Goal: Navigation & Orientation: Find specific page/section

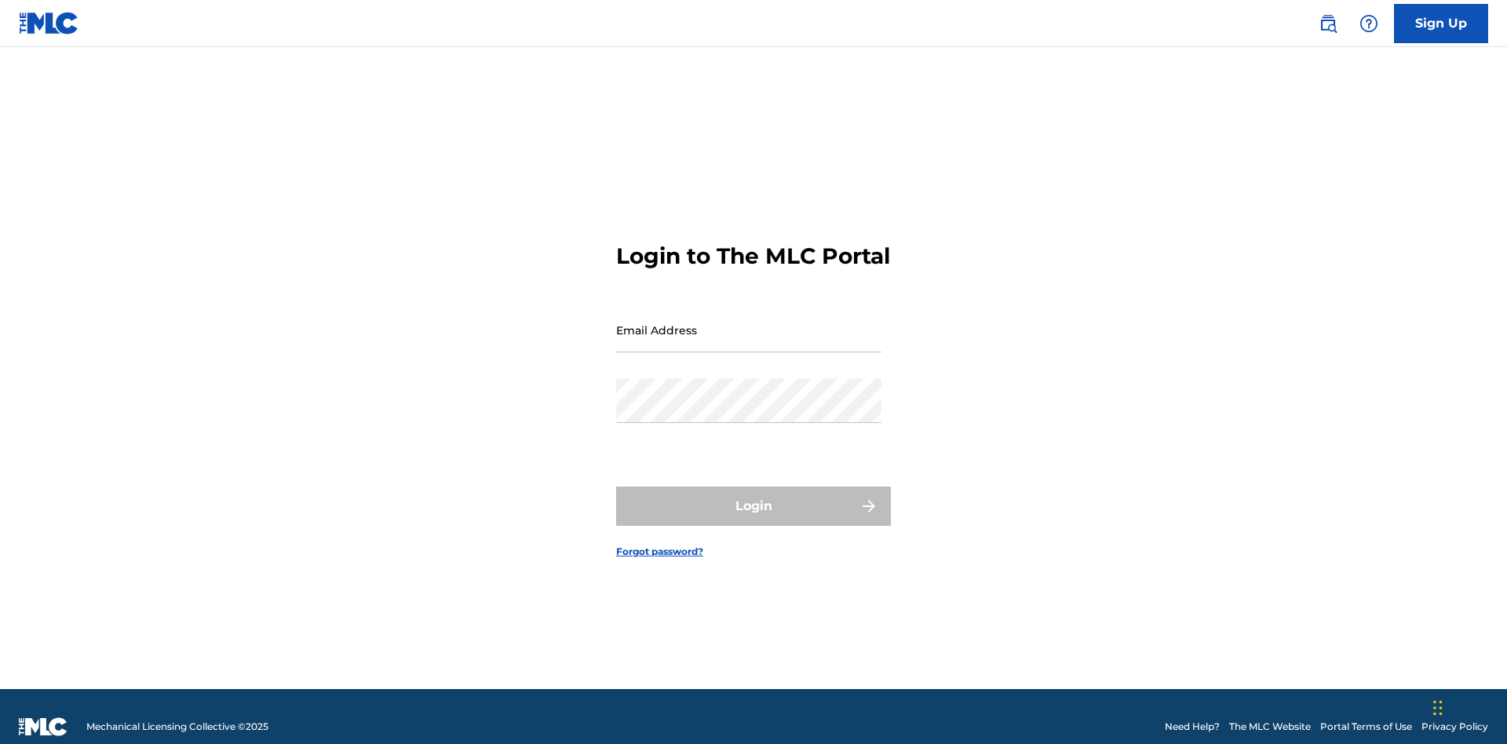
scroll to position [20, 0]
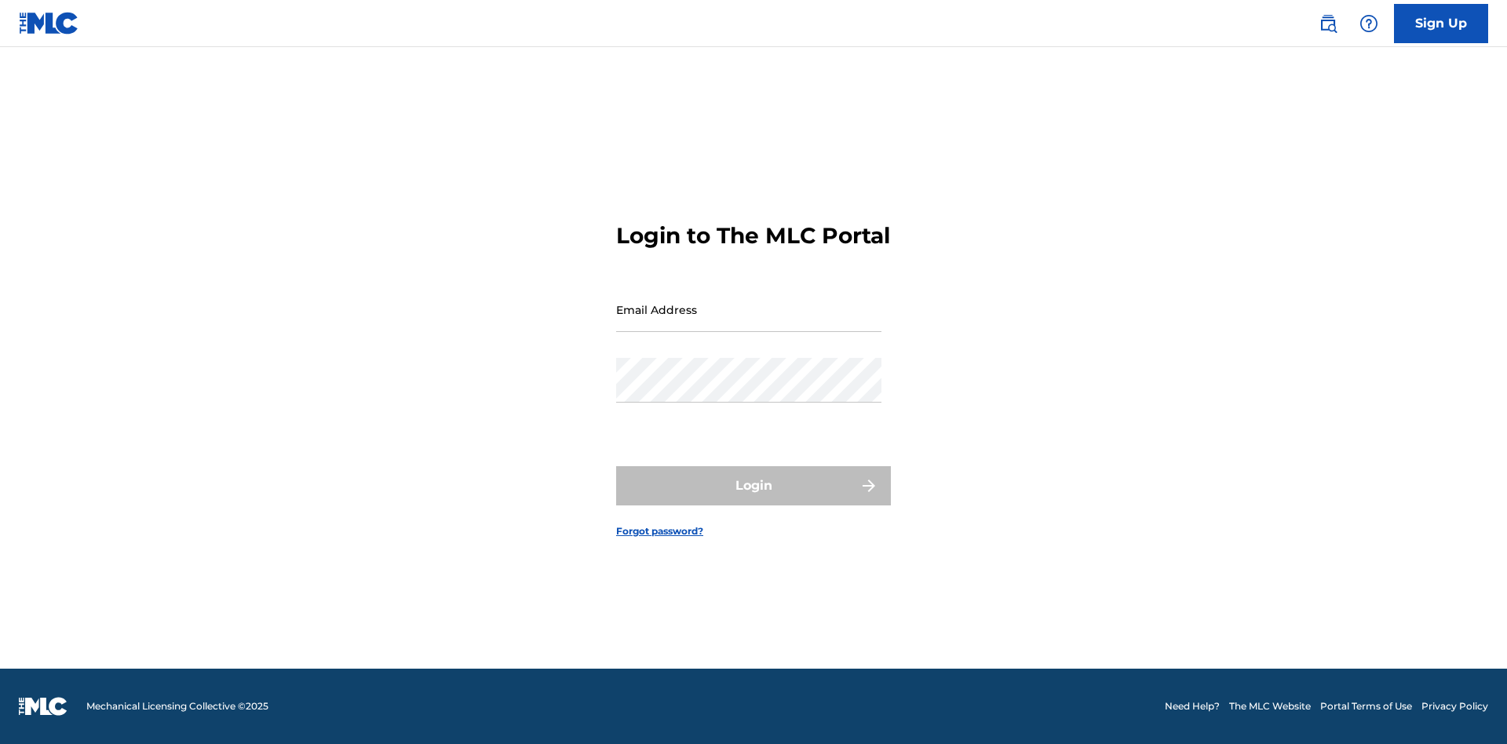
click at [749, 323] on input "Email Address" at bounding box center [748, 309] width 265 height 45
type input "Duke.McTesterson@gmail.com"
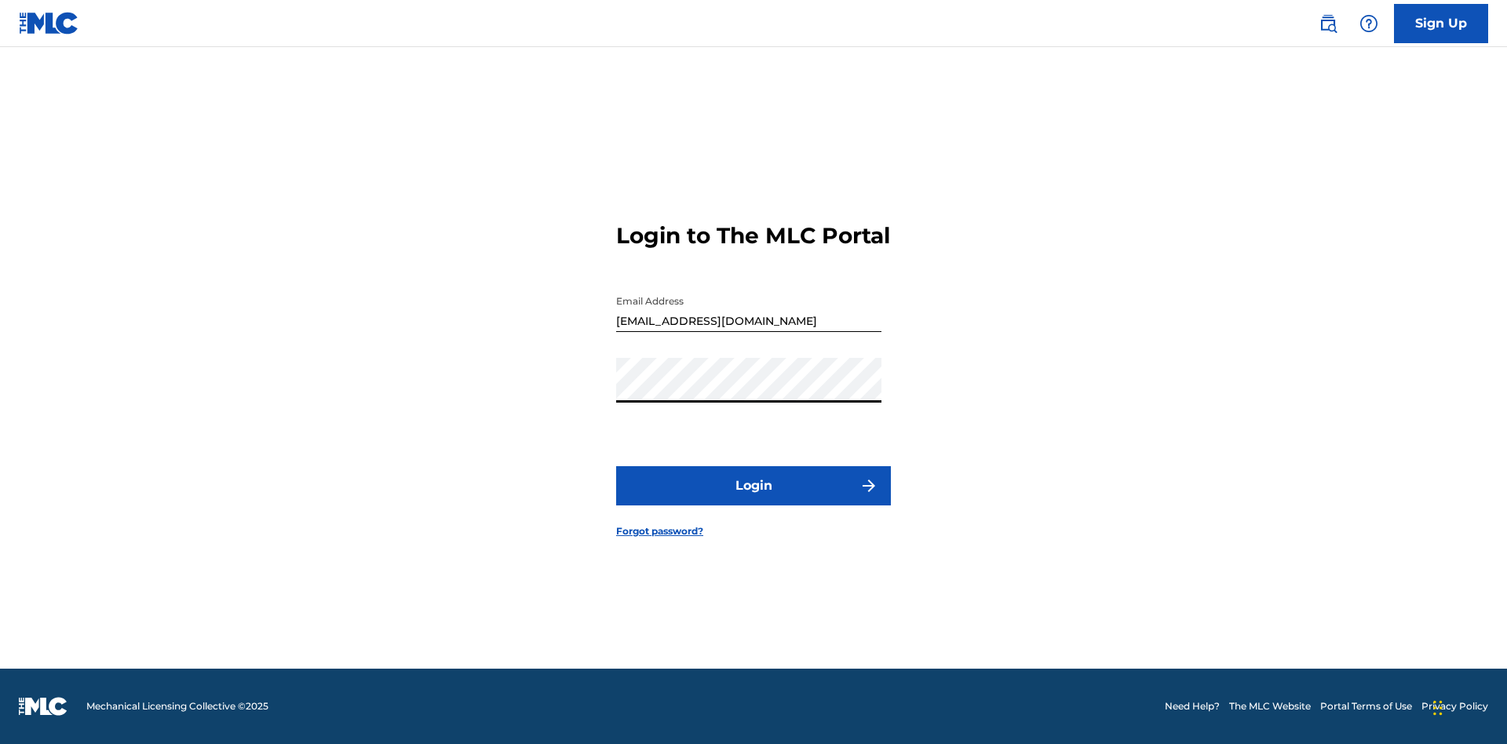
click at [754, 499] on button "Login" at bounding box center [753, 485] width 275 height 39
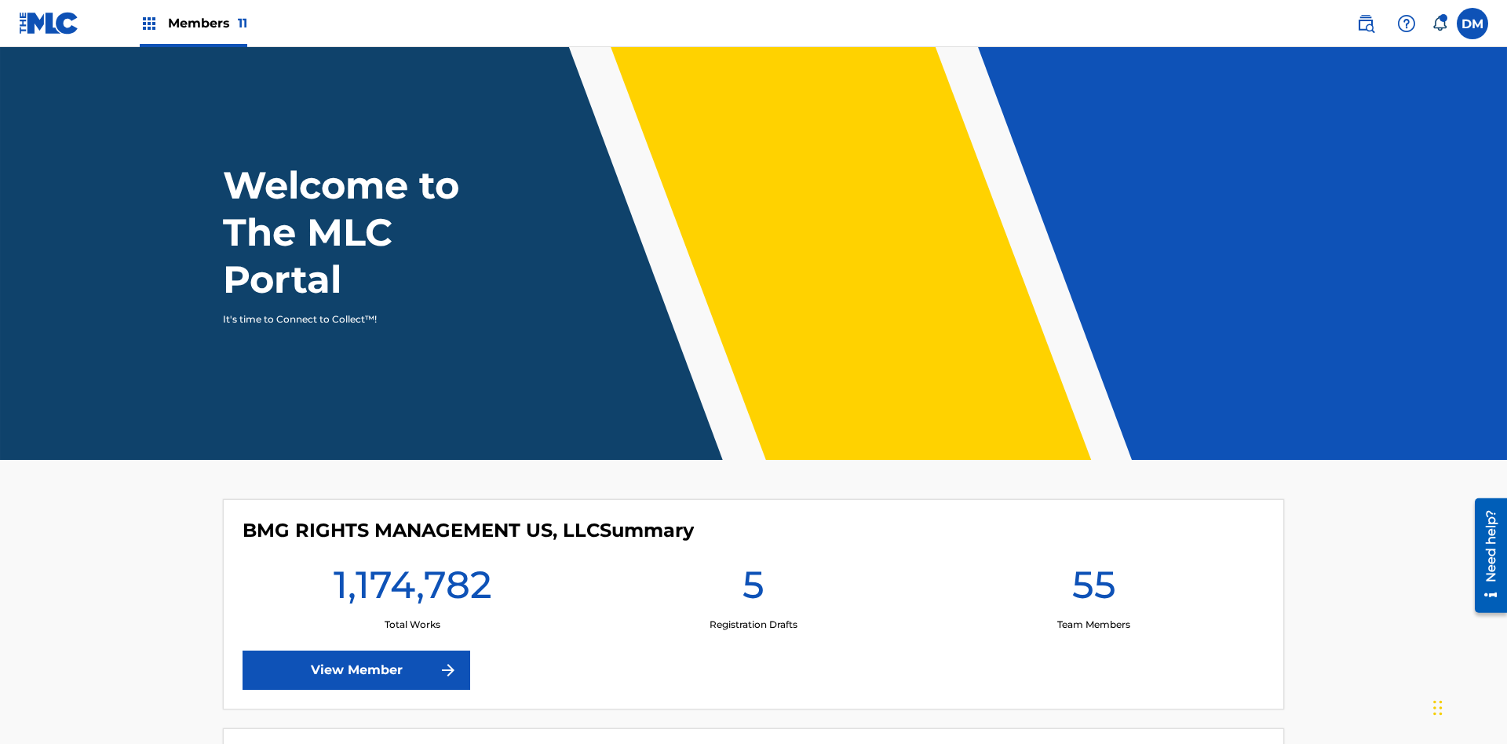
click at [193, 23] on span "Members 11" at bounding box center [207, 23] width 79 height 18
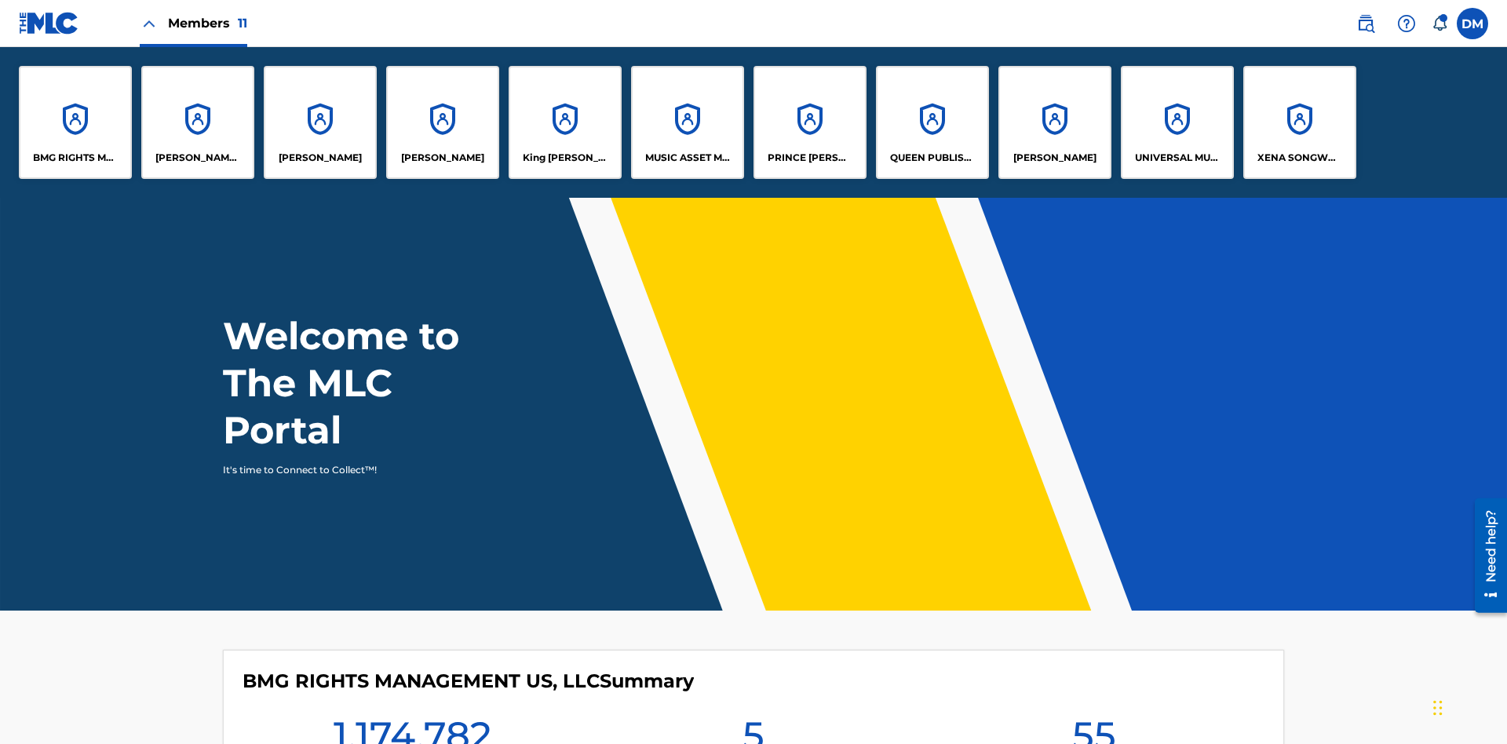
click at [564, 158] on p "King McTesterson" at bounding box center [566, 158] width 86 height 14
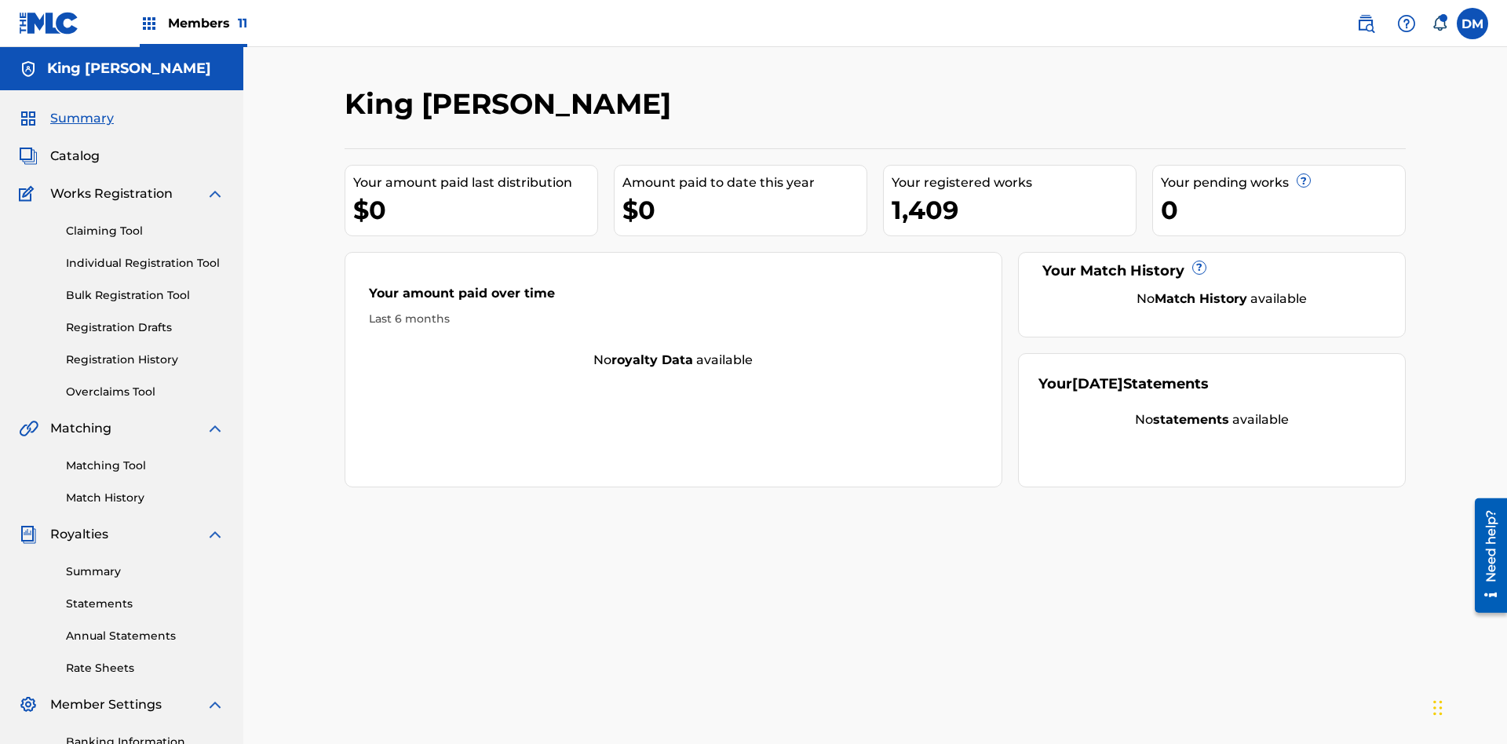
click at [75, 147] on span "Catalog" at bounding box center [74, 156] width 49 height 19
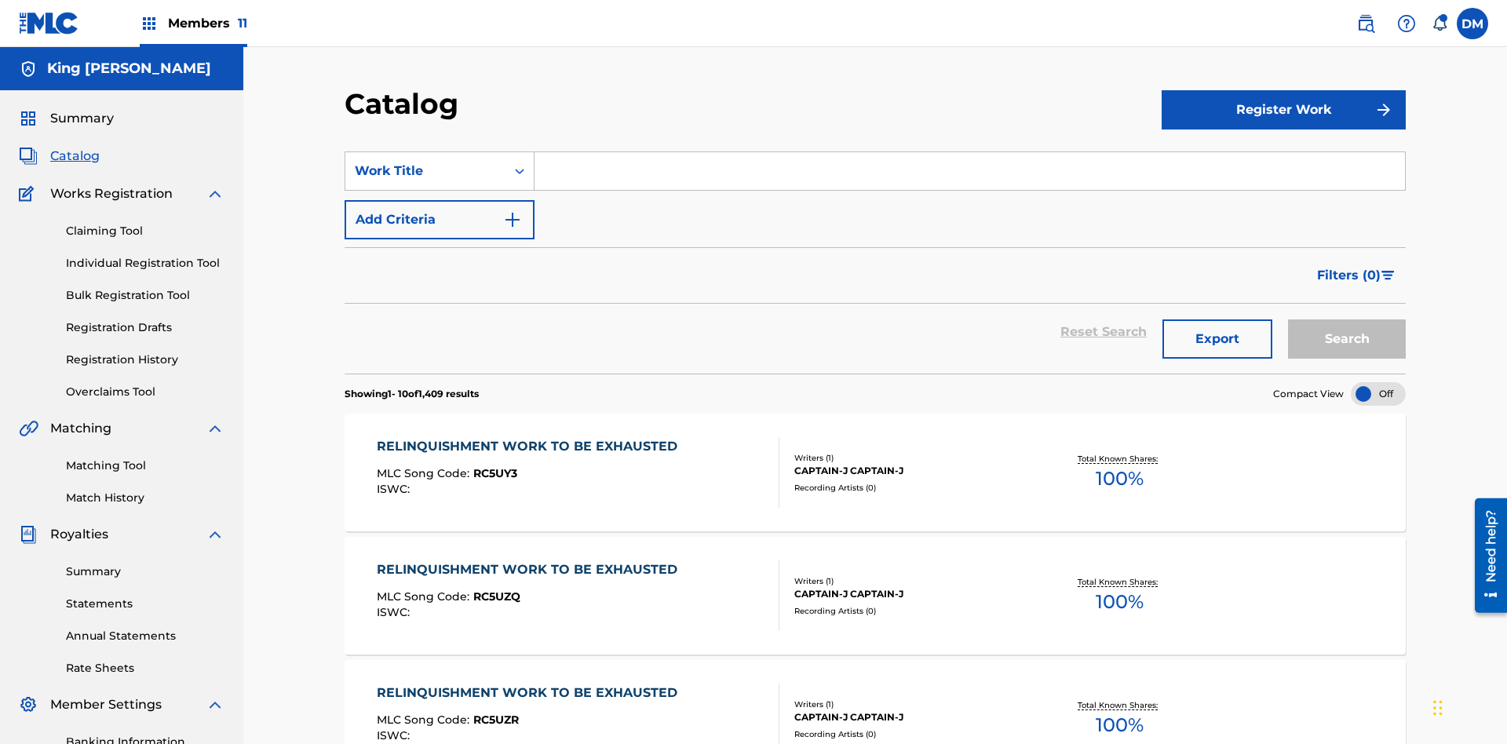
scroll to position [288, 0]
